Goal: Information Seeking & Learning: Learn about a topic

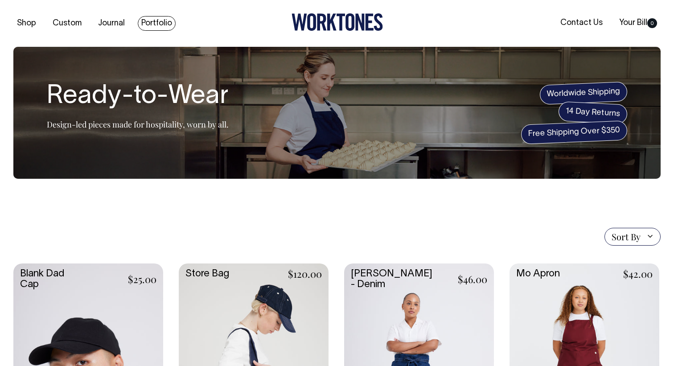
click at [156, 23] on link "Portfolio" at bounding box center [157, 23] width 38 height 15
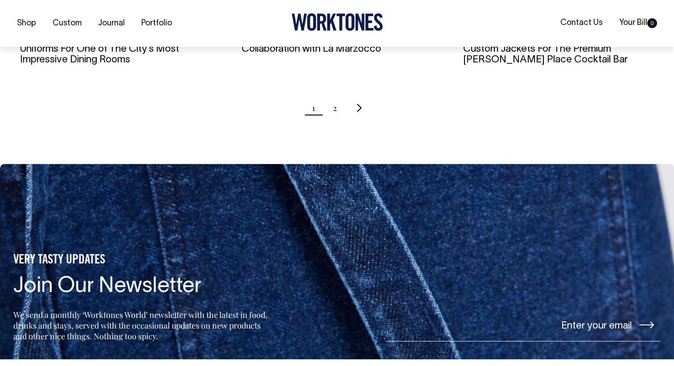
scroll to position [1042, 0]
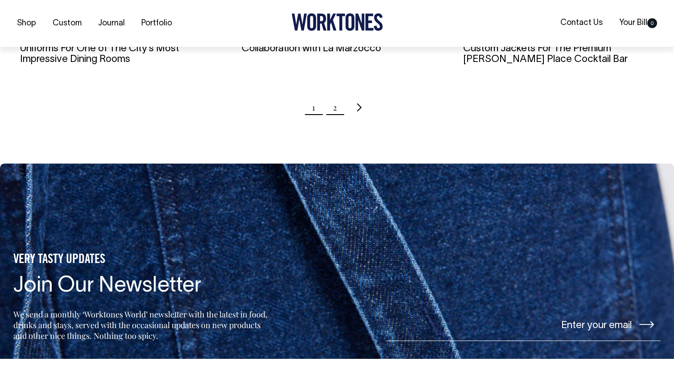
click at [334, 96] on link "2" at bounding box center [335, 107] width 4 height 22
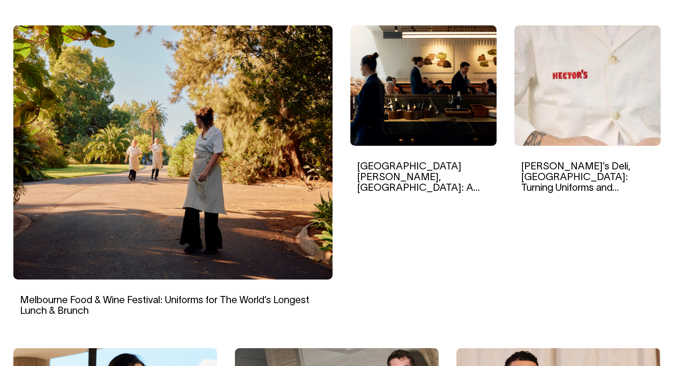
scroll to position [288, 0]
click at [586, 108] on img at bounding box center [587, 85] width 146 height 120
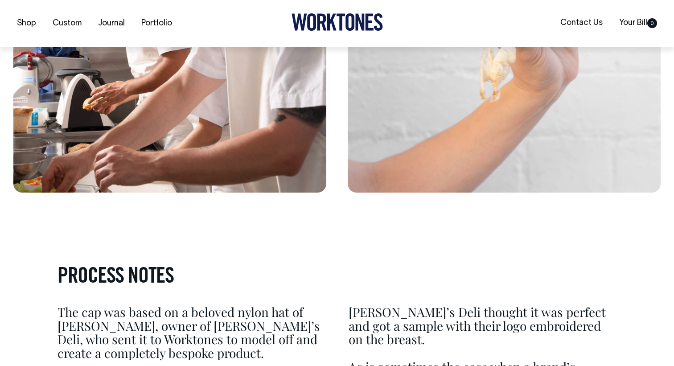
scroll to position [1812, 0]
